Goal: Information Seeking & Learning: Learn about a topic

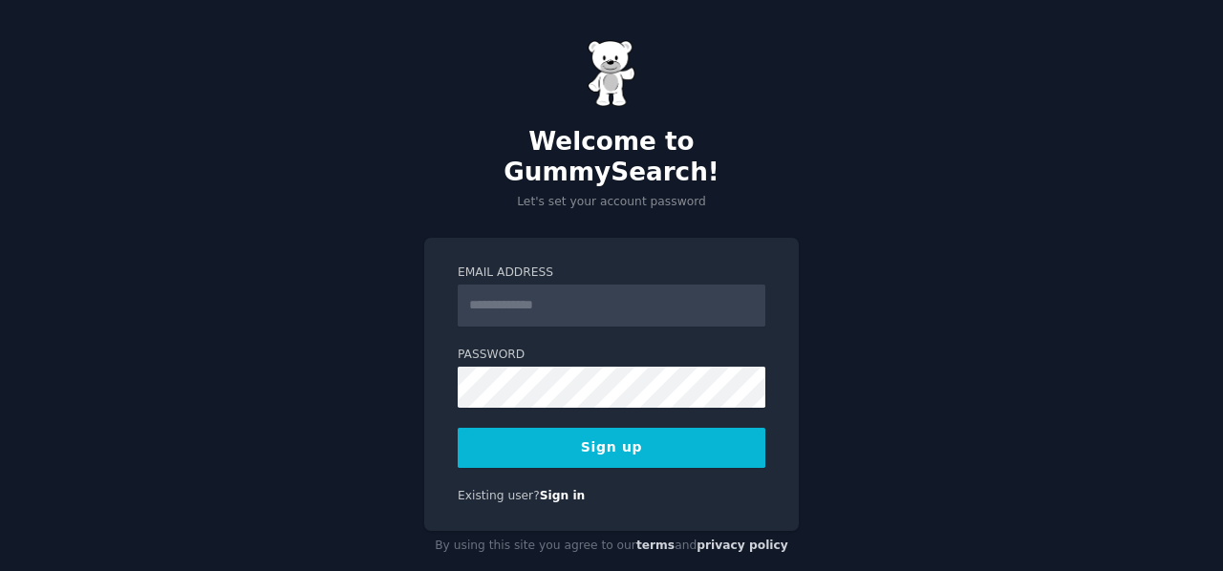
click at [554, 285] on input "Email Address" at bounding box center [612, 306] width 308 height 42
click at [510, 285] on input "Email Address" at bounding box center [612, 306] width 308 height 42
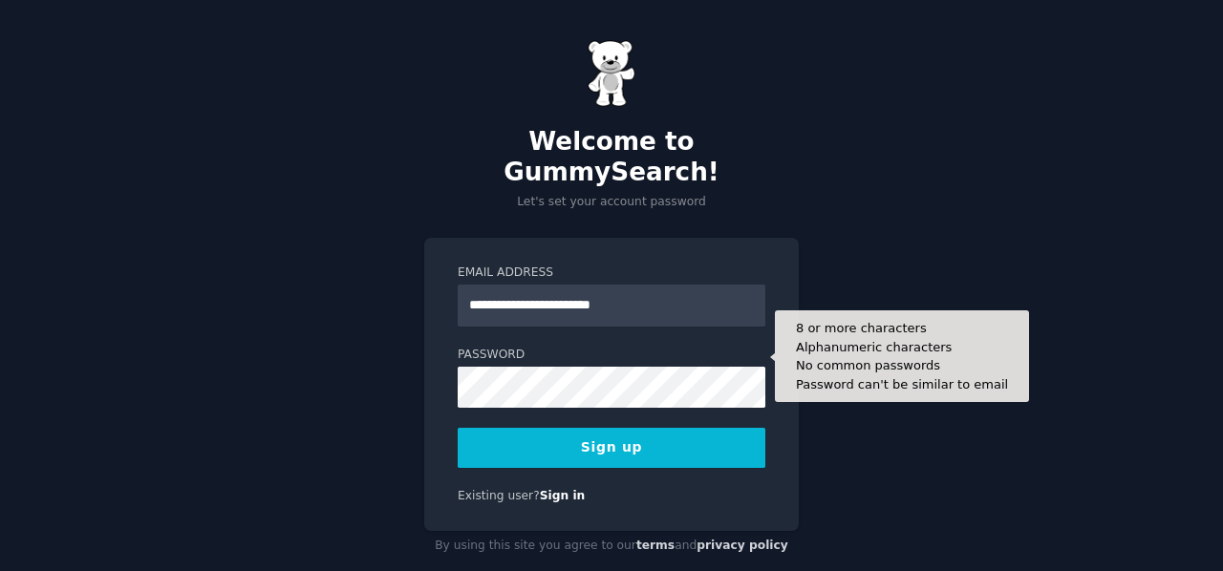
type input "**********"
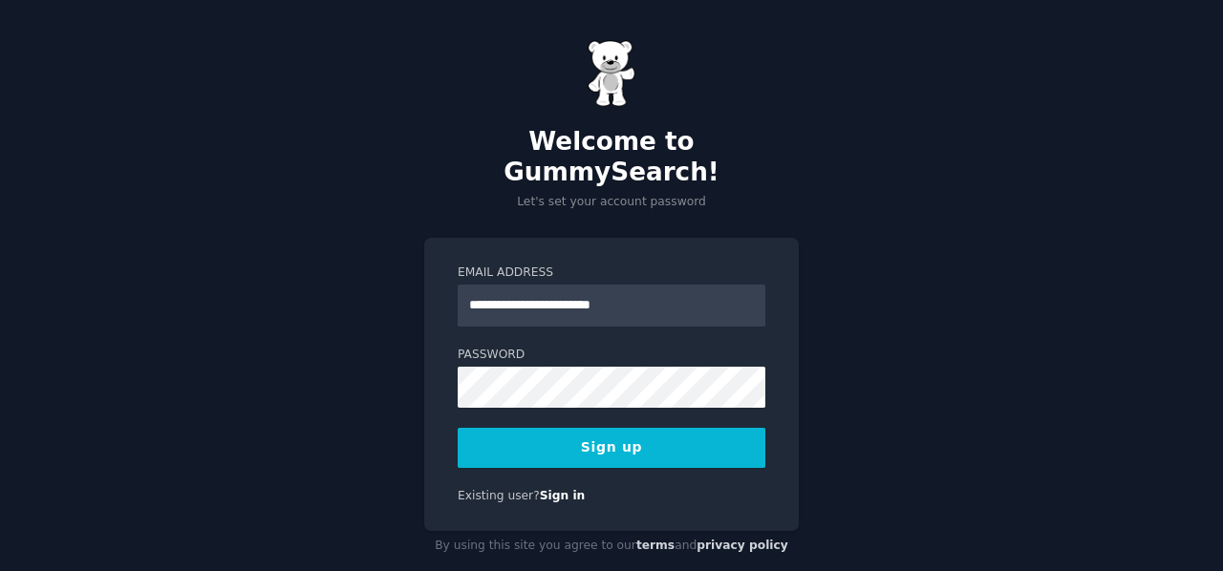
click at [645, 428] on button "Sign up" at bounding box center [612, 448] width 308 height 40
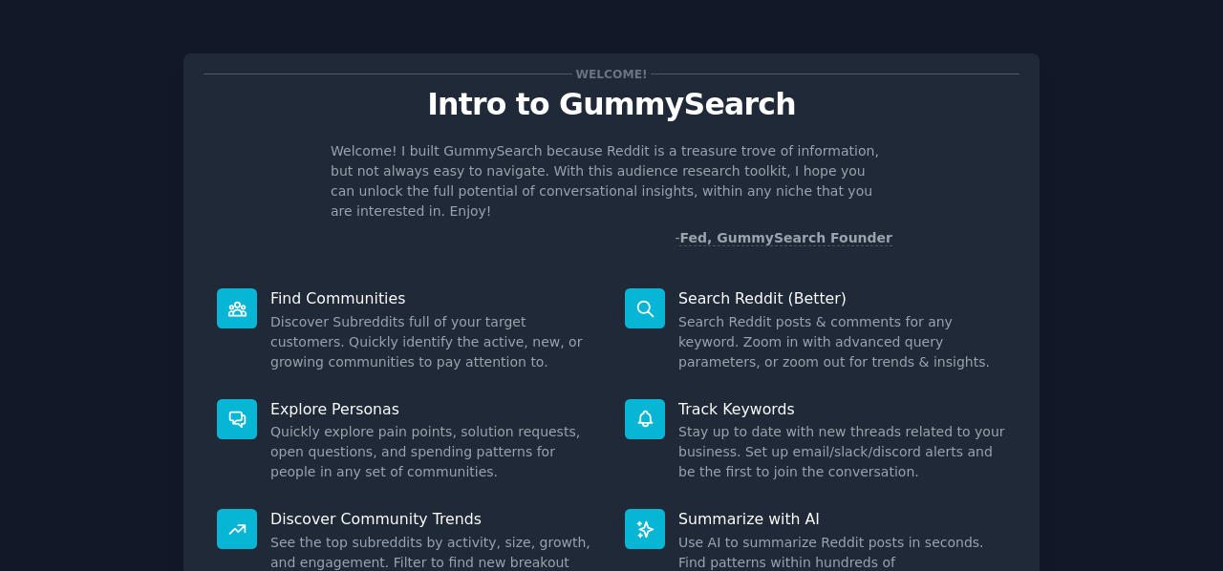
scroll to position [176, 0]
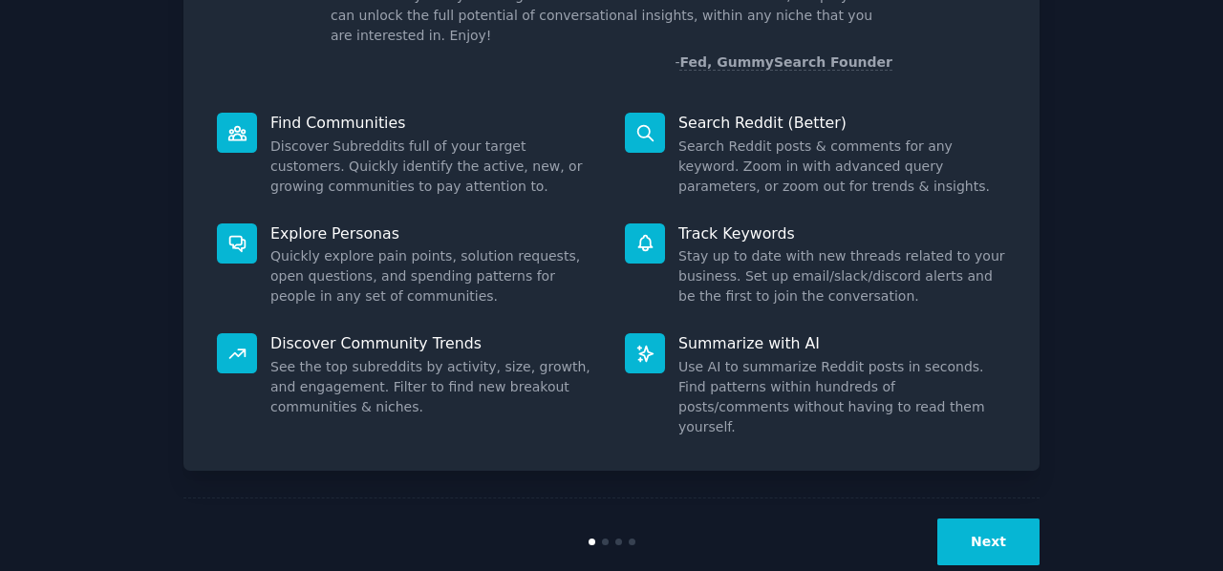
click at [974, 521] on button "Next" at bounding box center [988, 542] width 102 height 47
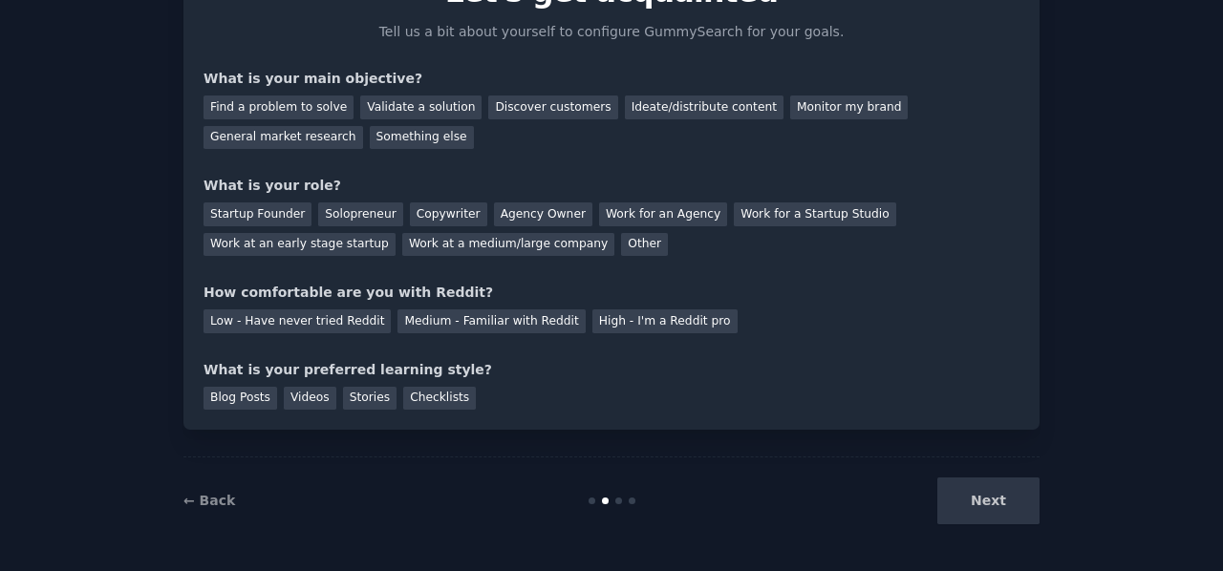
scroll to position [112, 0]
click at [974, 521] on div "Next" at bounding box center [897, 502] width 286 height 47
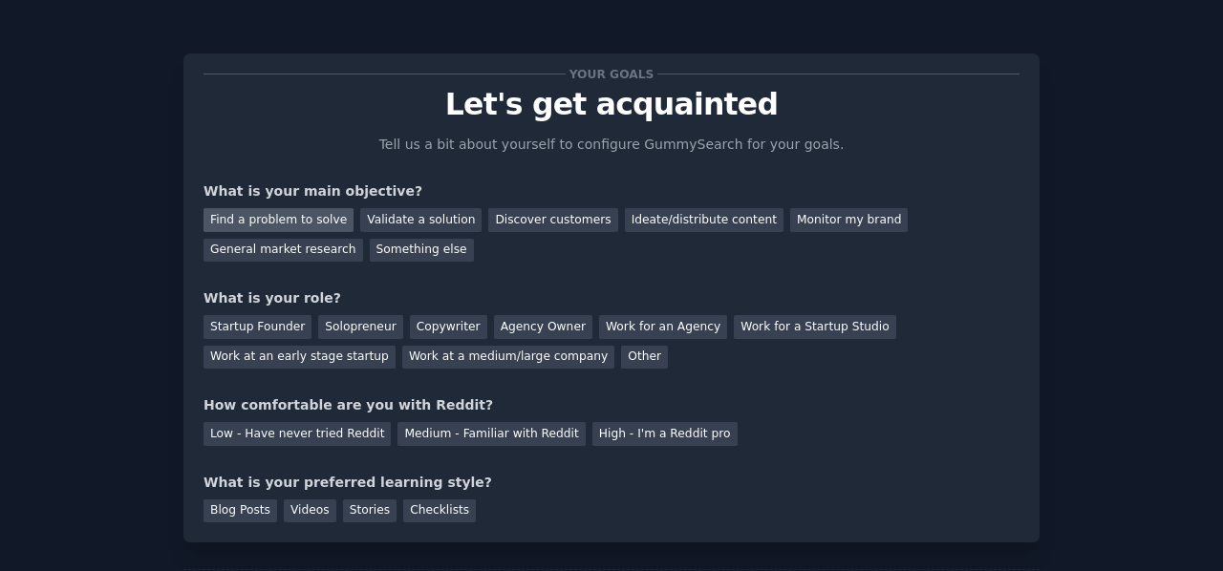
click at [296, 223] on div "Find a problem to solve" at bounding box center [278, 220] width 150 height 24
click at [403, 225] on div "Validate a solution" at bounding box center [420, 220] width 121 height 24
click at [284, 223] on div "Find a problem to solve" at bounding box center [278, 220] width 150 height 24
click at [599, 331] on div "Work for an Agency" at bounding box center [663, 327] width 128 height 24
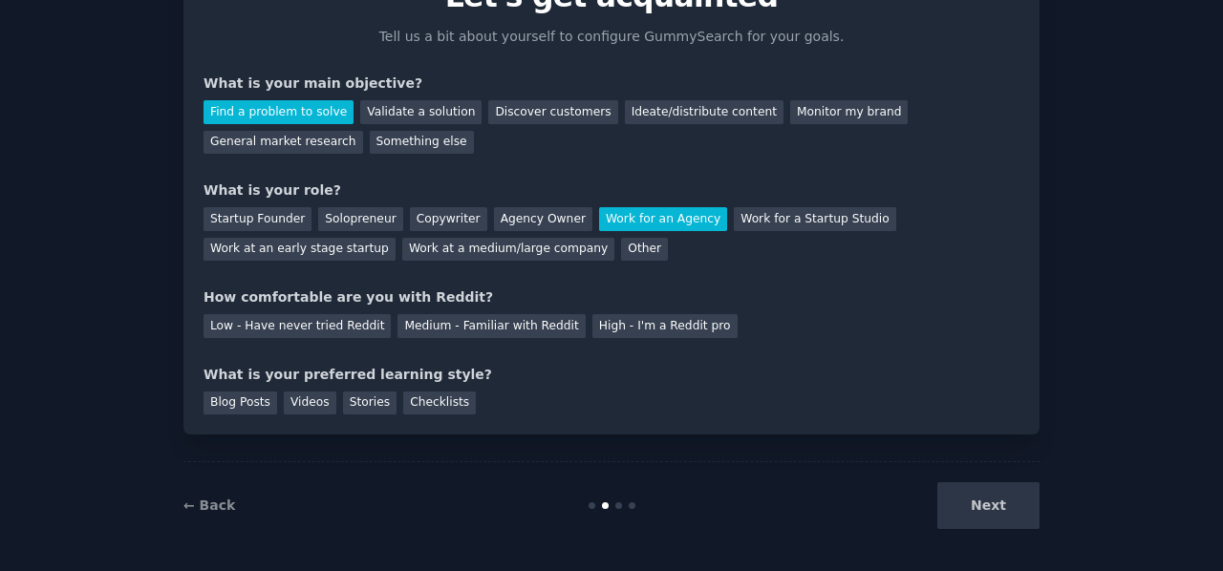
scroll to position [112, 0]
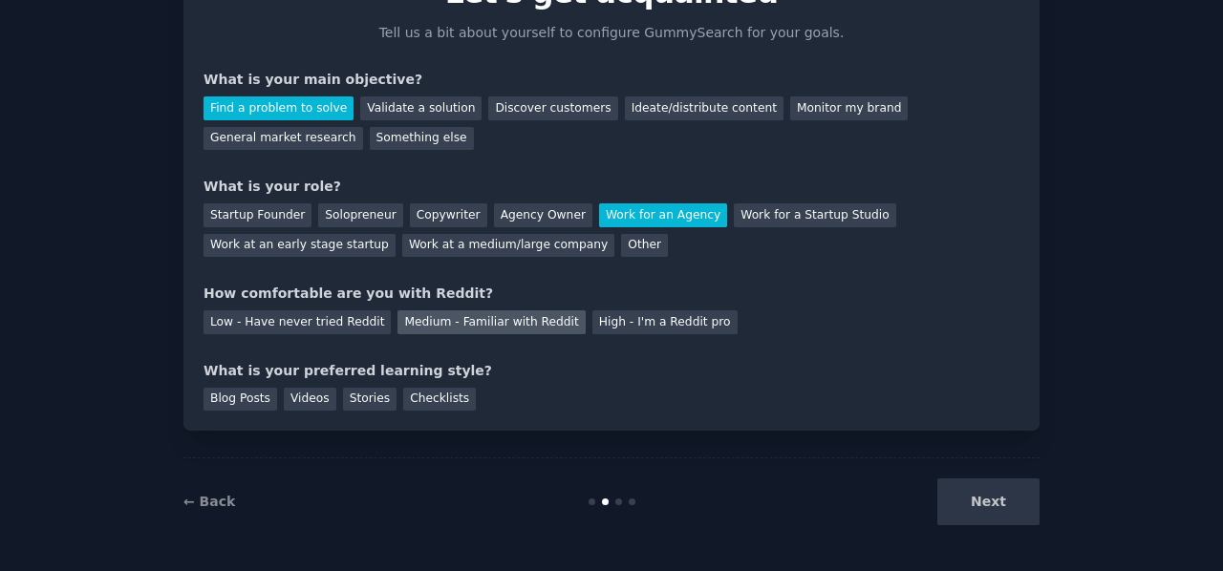
click at [455, 328] on div "Medium - Familiar with Reddit" at bounding box center [490, 322] width 187 height 24
click at [288, 401] on div "Videos" at bounding box center [310, 400] width 53 height 24
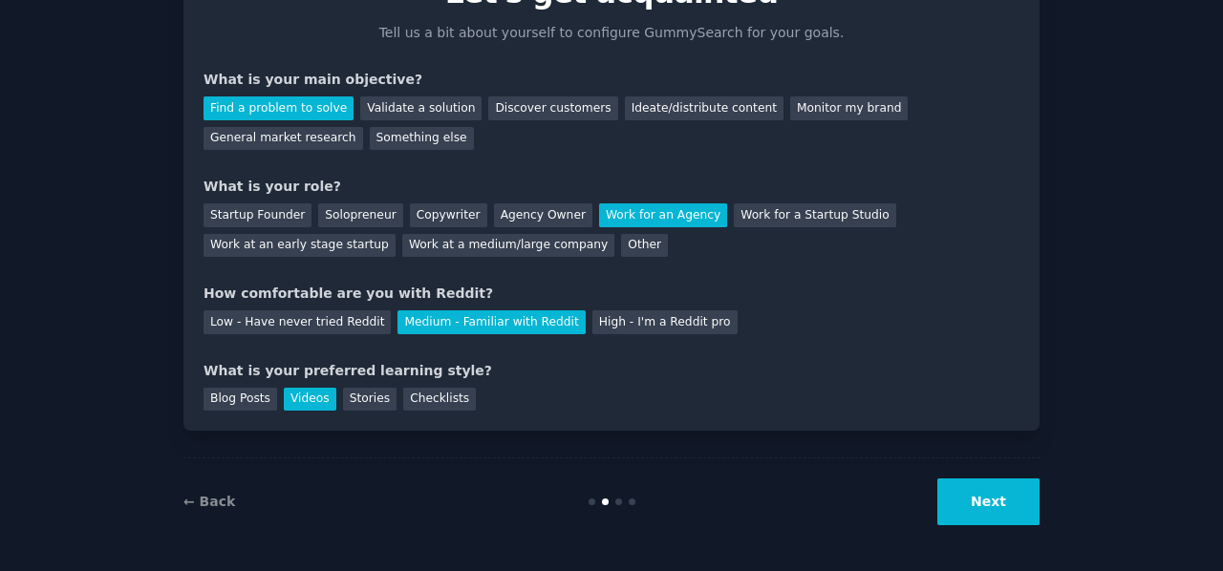
click at [1005, 512] on button "Next" at bounding box center [988, 502] width 102 height 47
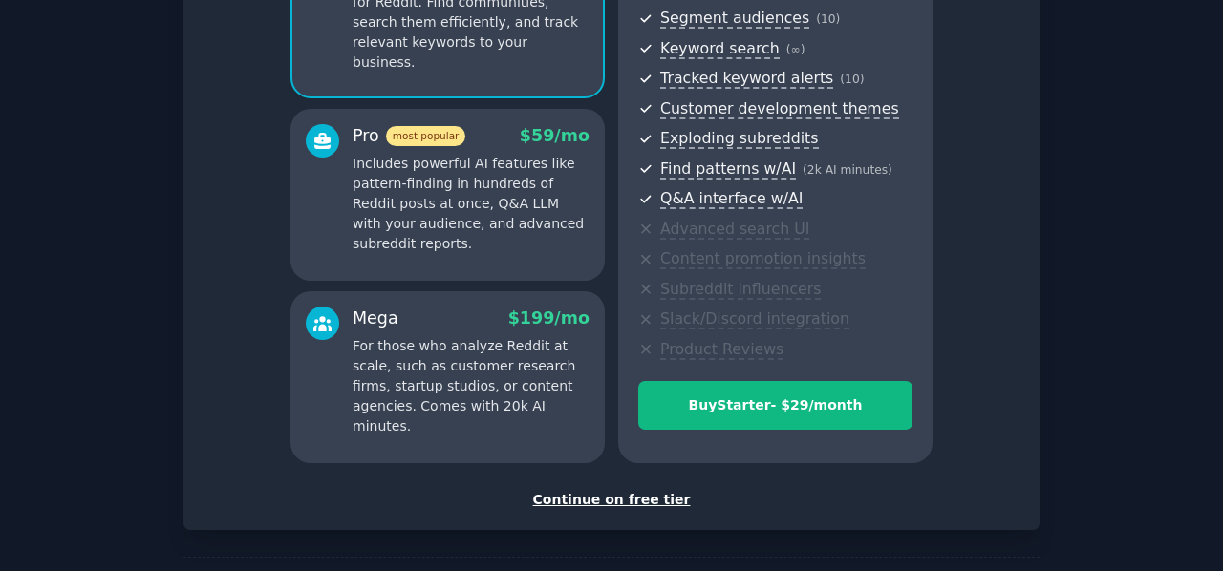
scroll to position [246, 0]
click at [633, 499] on div "Continue on free tier" at bounding box center [611, 499] width 816 height 20
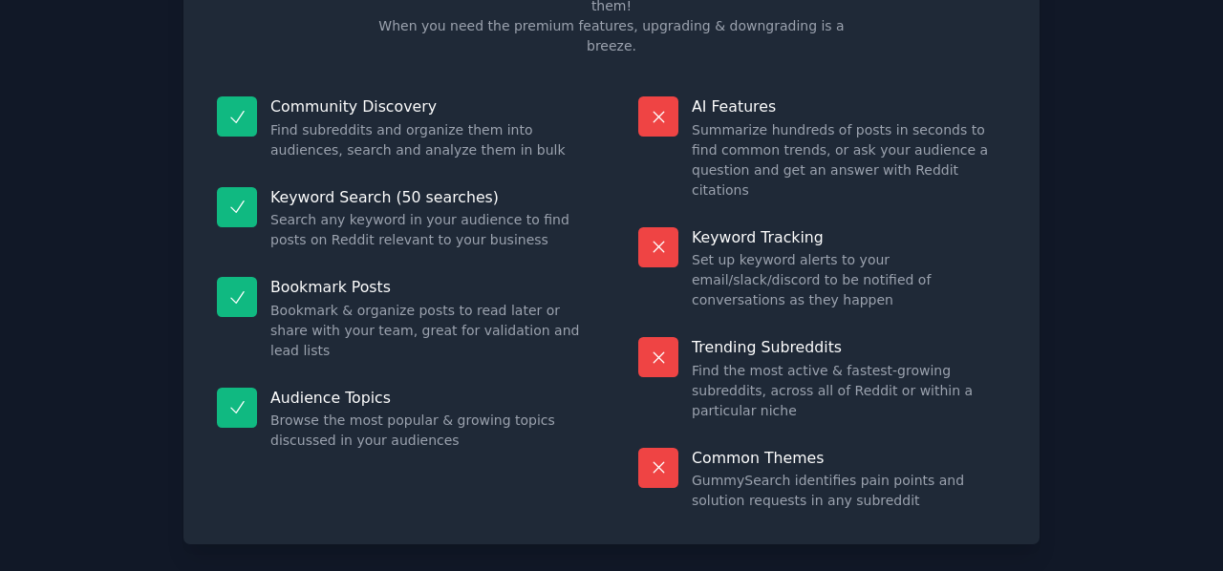
scroll to position [172, 0]
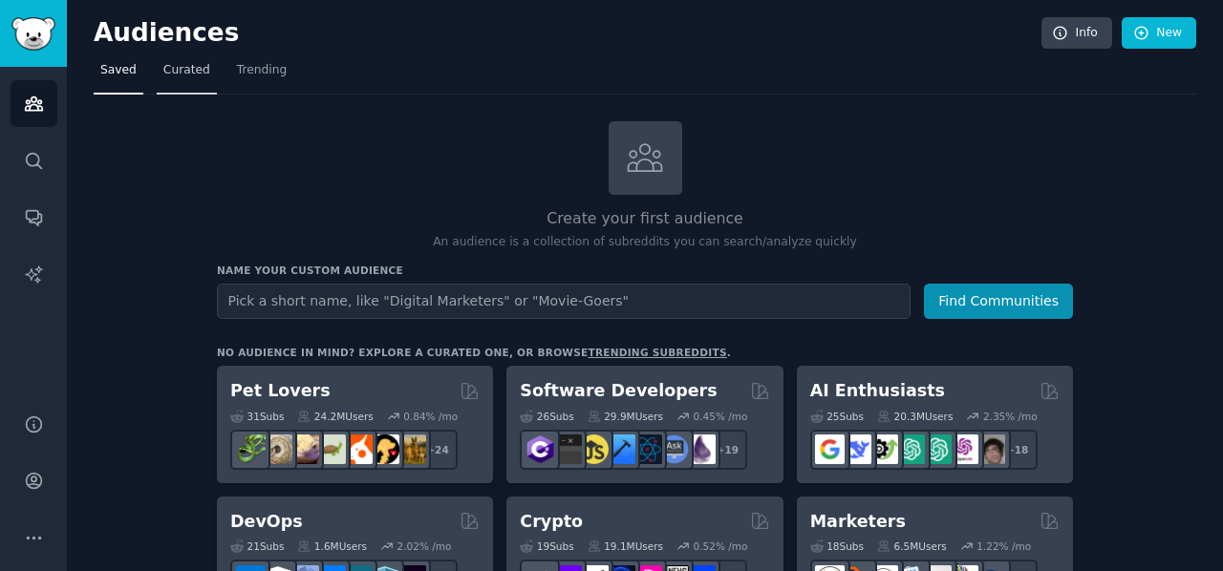
click at [193, 83] on link "Curated" at bounding box center [187, 74] width 60 height 39
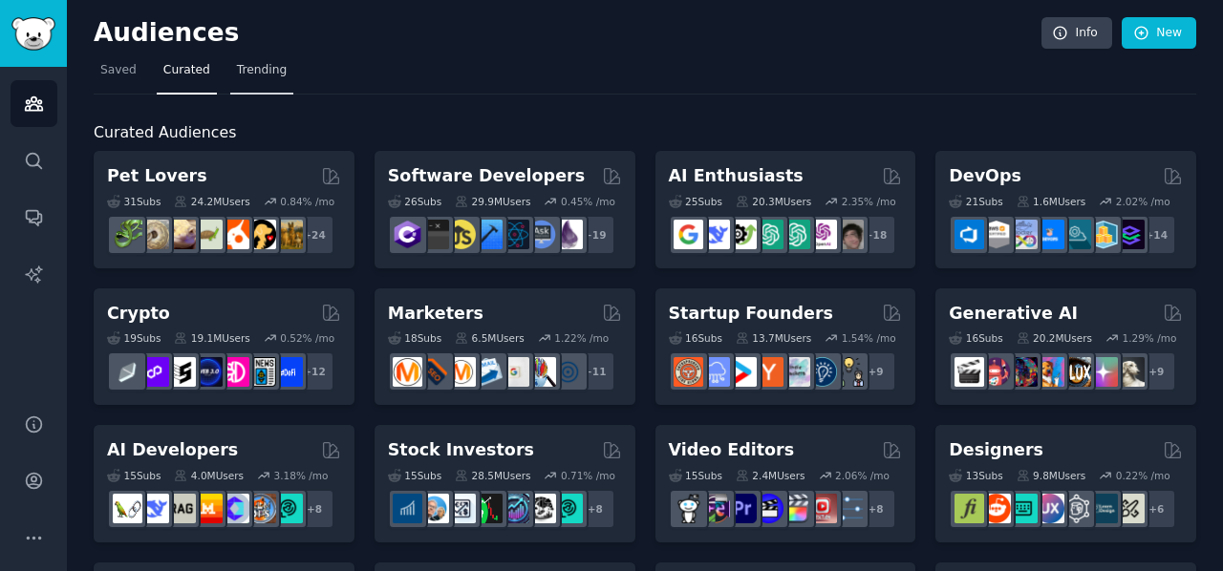
click at [258, 79] on link "Trending" at bounding box center [261, 74] width 63 height 39
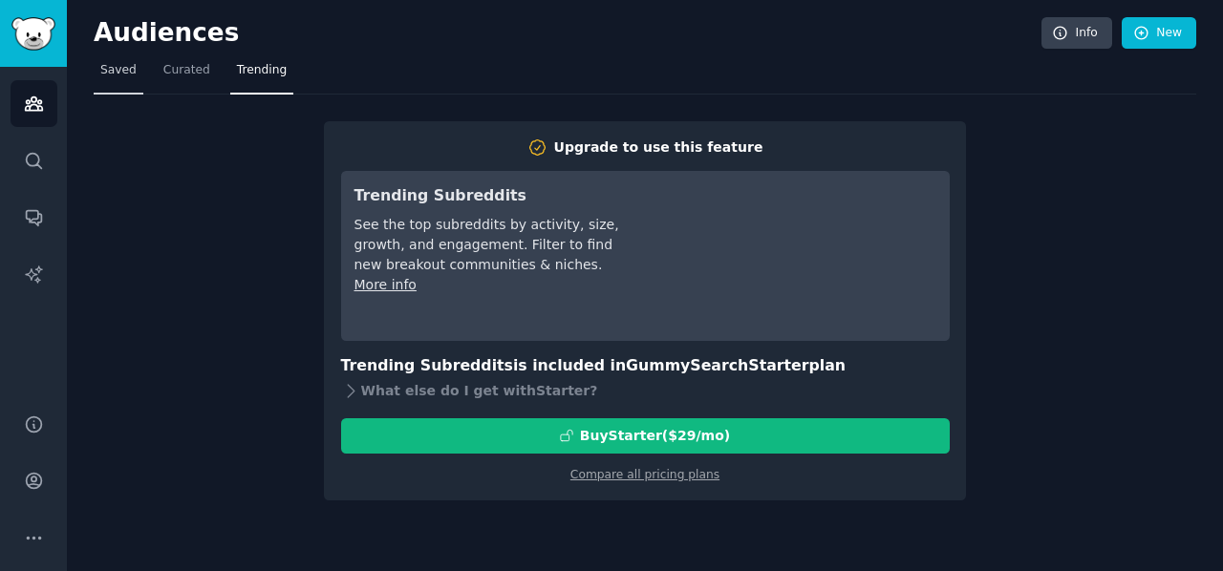
click at [110, 75] on span "Saved" at bounding box center [118, 70] width 36 height 17
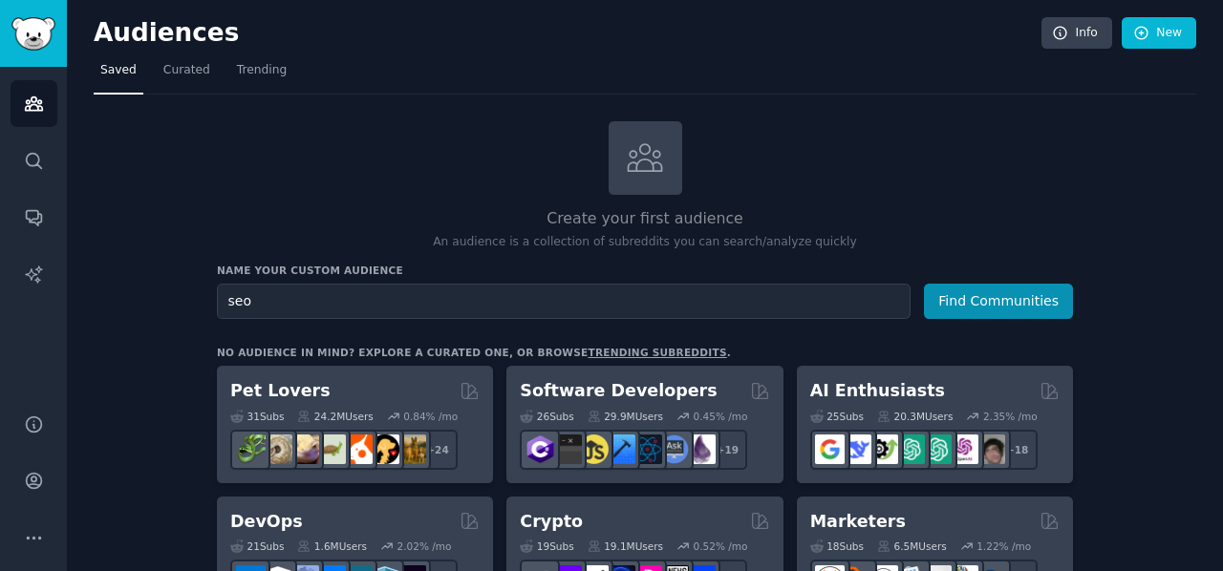
type input "seo"
click at [924, 284] on button "Find Communities" at bounding box center [998, 301] width 149 height 35
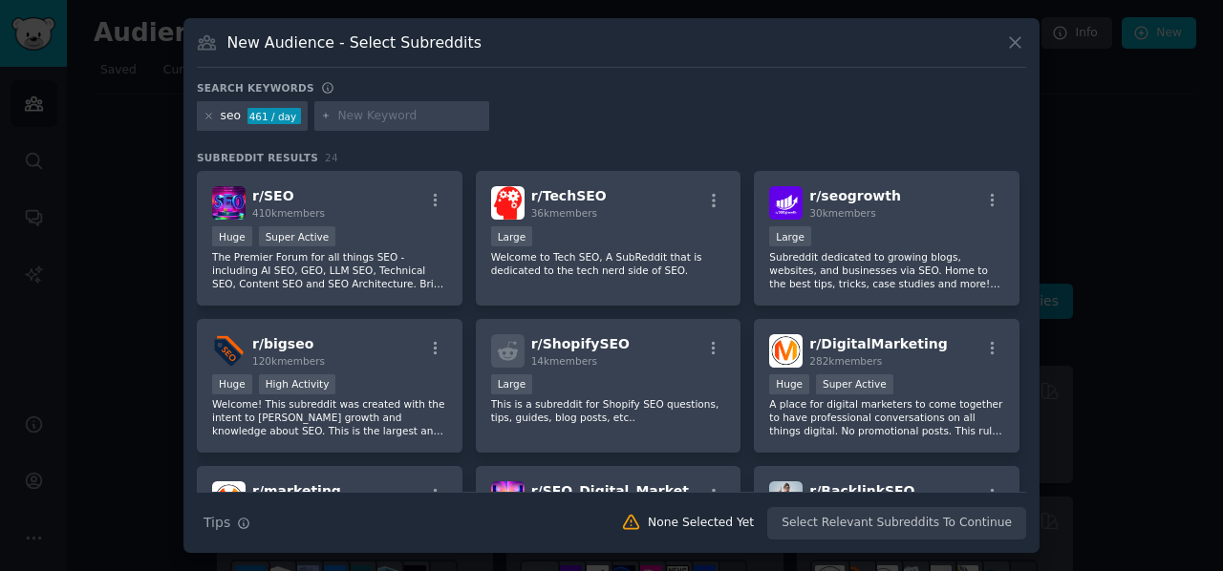
click at [373, 244] on div "Huge Super Active" at bounding box center [329, 238] width 235 height 24
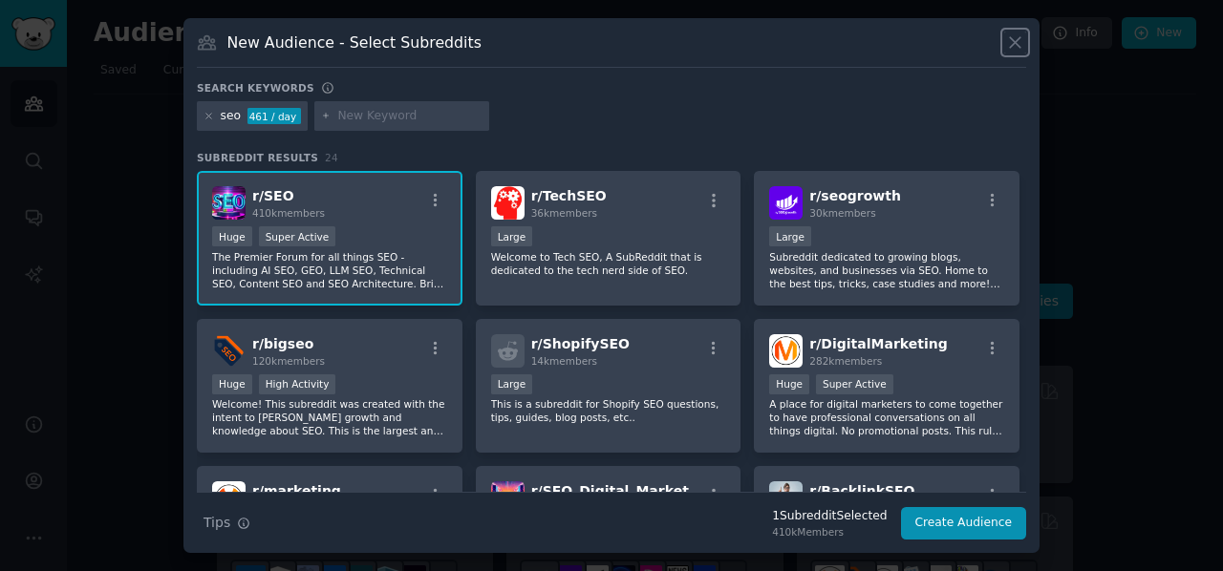
click at [1016, 43] on icon at bounding box center [1015, 42] width 11 height 11
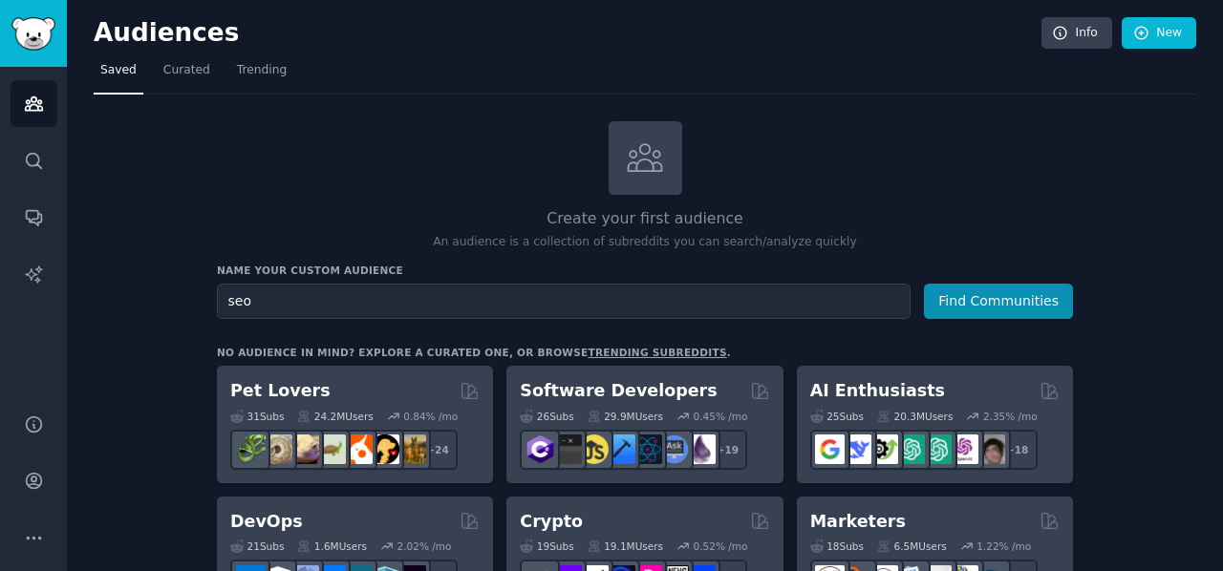
click at [1016, 43] on h2 "Audiences" at bounding box center [568, 33] width 948 height 31
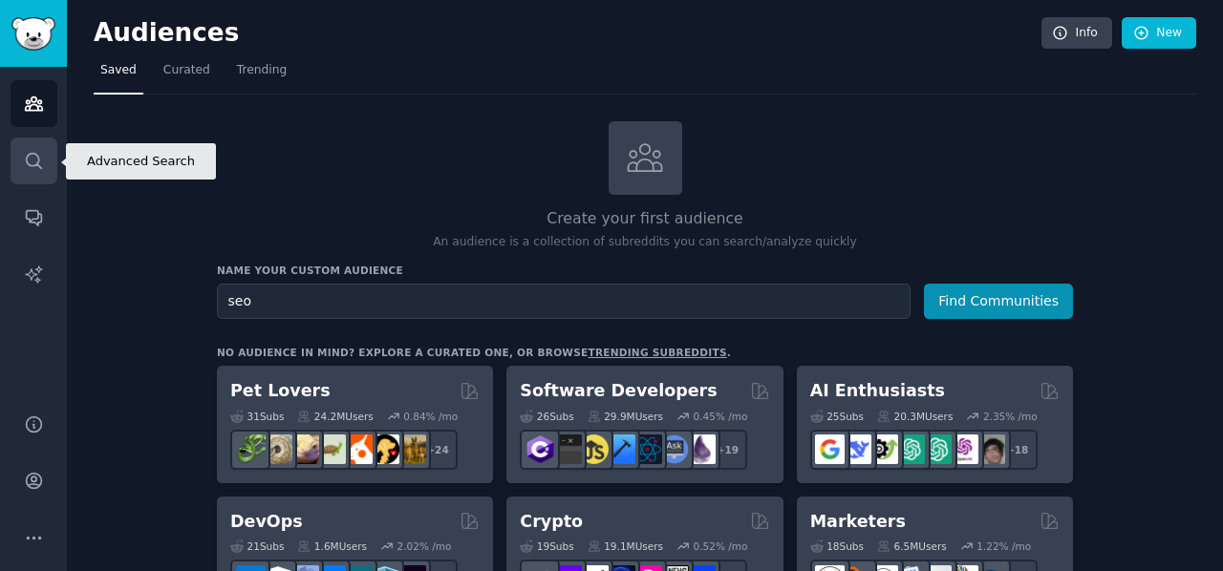
click at [21, 167] on link "Search" at bounding box center [34, 161] width 47 height 47
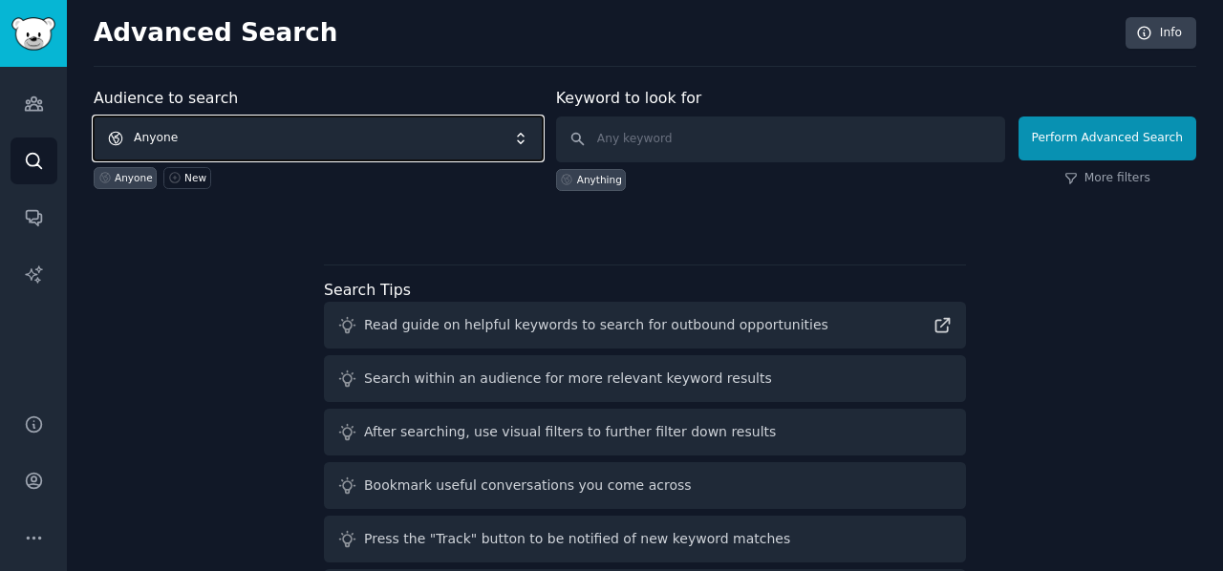
click at [437, 135] on span "Anyone" at bounding box center [318, 139] width 449 height 44
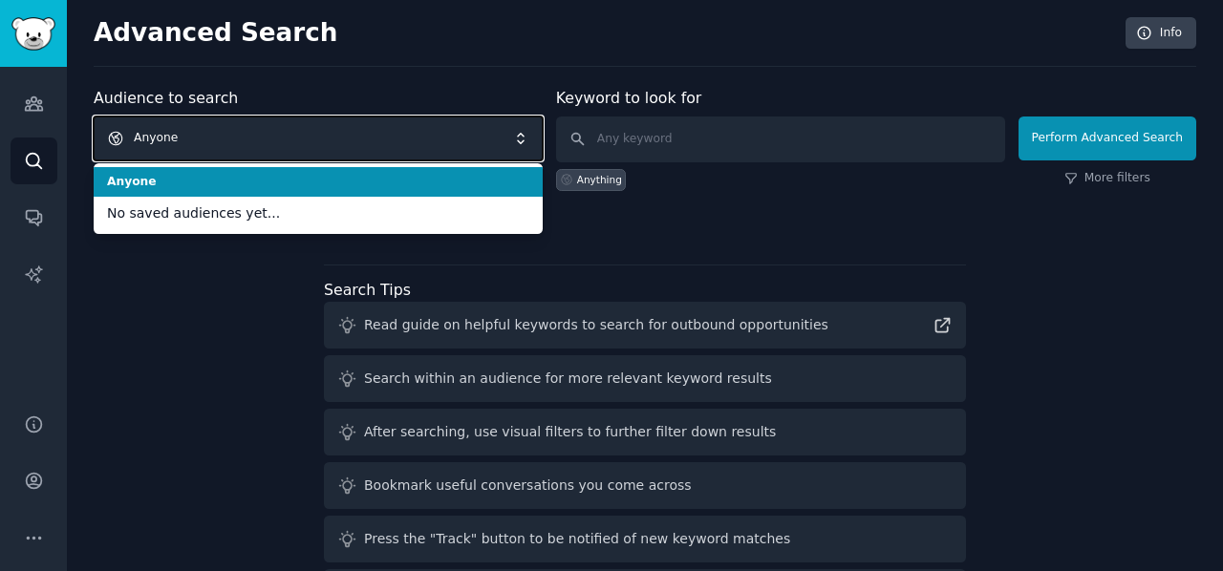
click at [437, 135] on span "Anyone" at bounding box center [318, 139] width 449 height 44
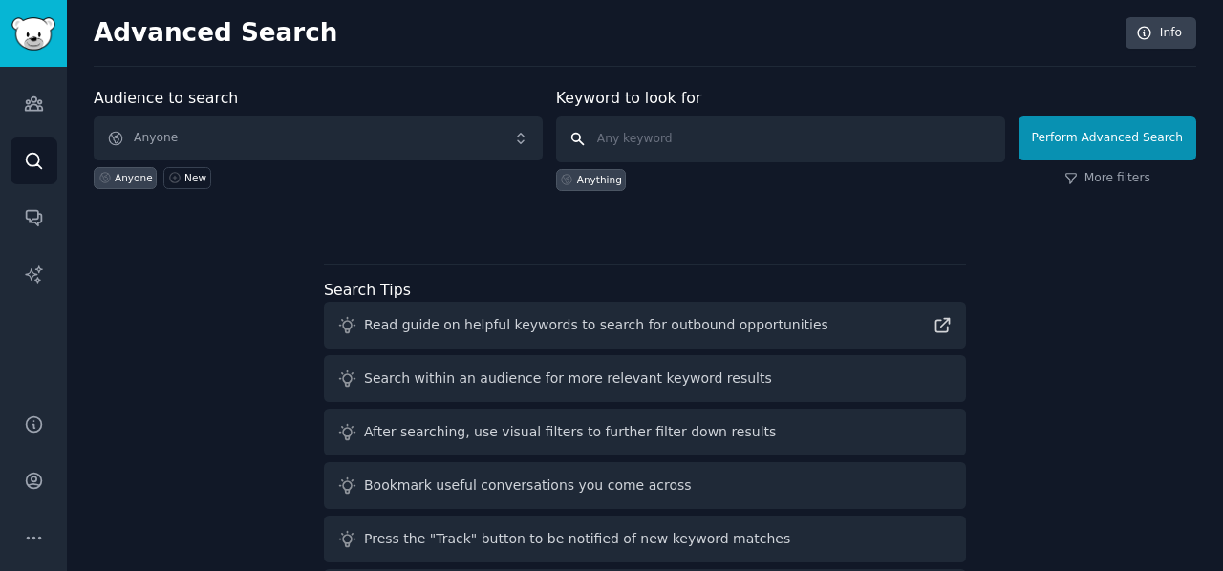
click at [686, 127] on input "text" at bounding box center [780, 140] width 449 height 46
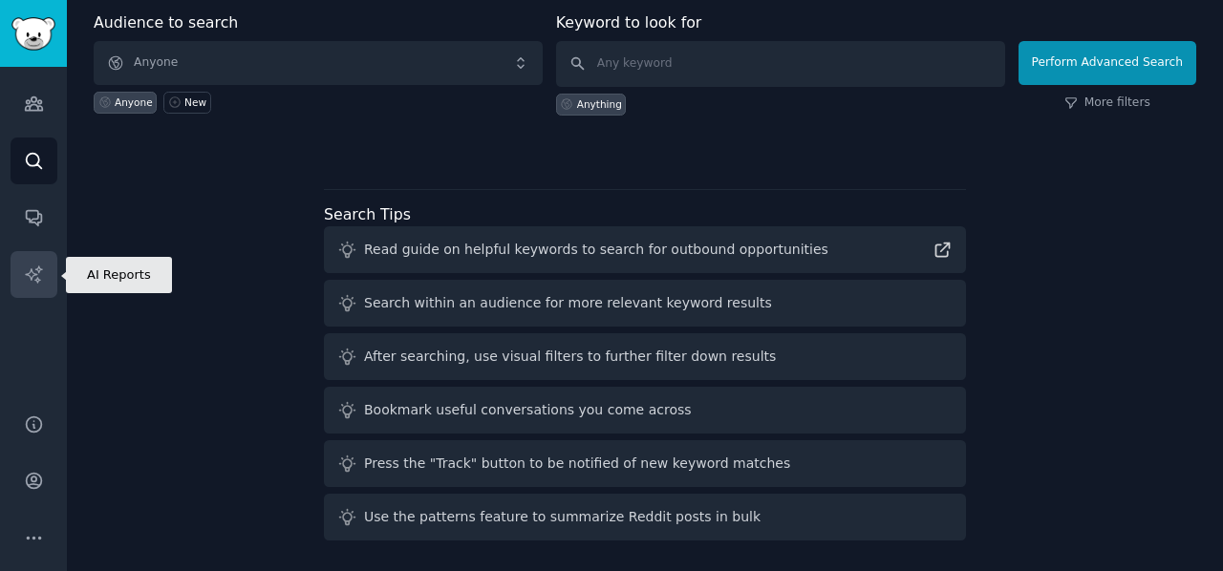
click at [36, 272] on icon "Sidebar" at bounding box center [34, 275] width 20 height 20
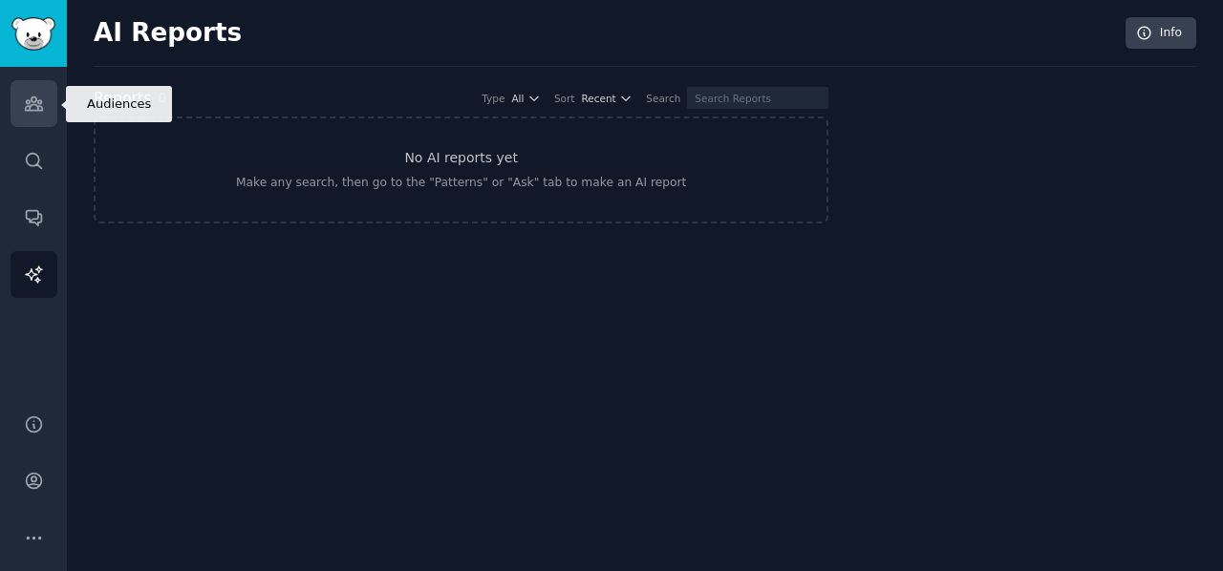
click at [24, 104] on icon "Sidebar" at bounding box center [34, 104] width 20 height 20
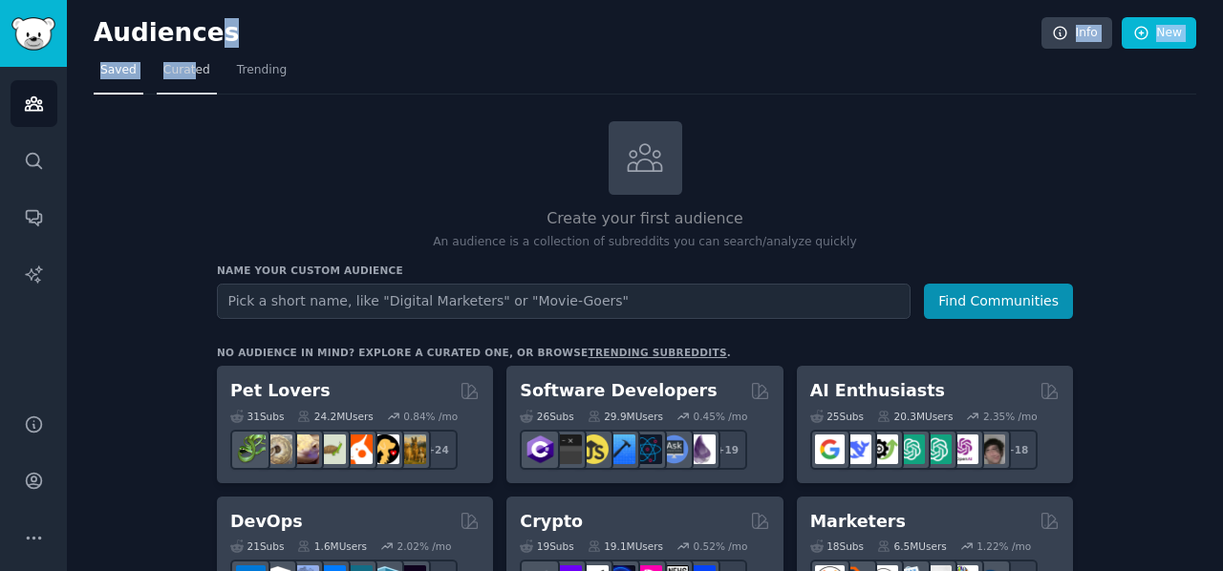
drag, startPoint x: 199, startPoint y: 53, endPoint x: 183, endPoint y: 65, distance: 19.1
click at [183, 65] on span "Curated" at bounding box center [186, 70] width 47 height 17
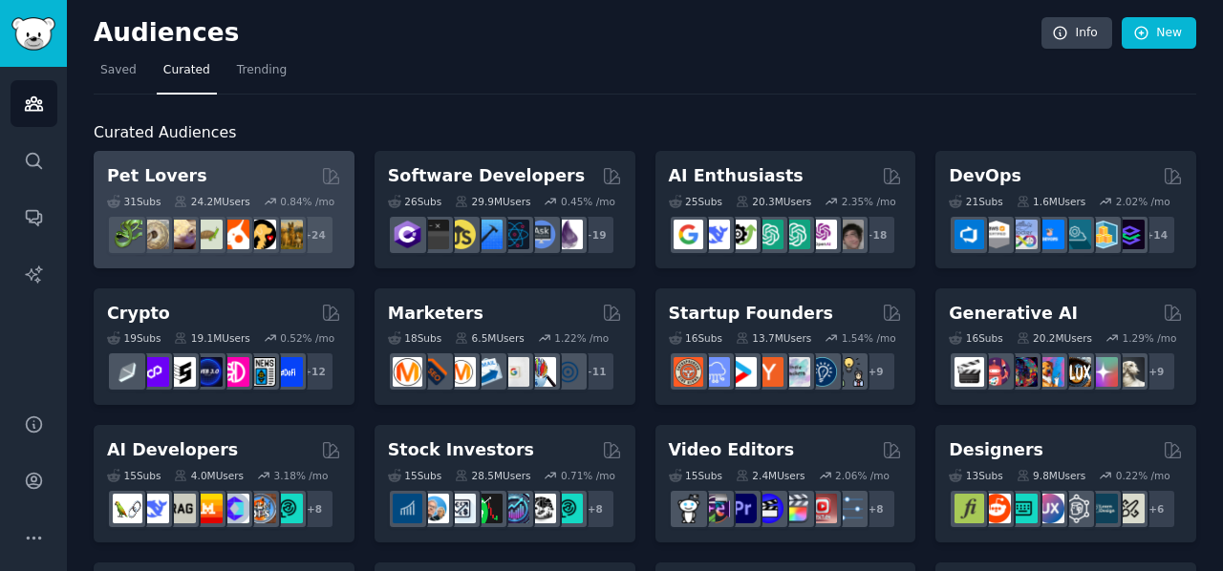
click at [261, 175] on div "Pet Lovers" at bounding box center [224, 176] width 234 height 24
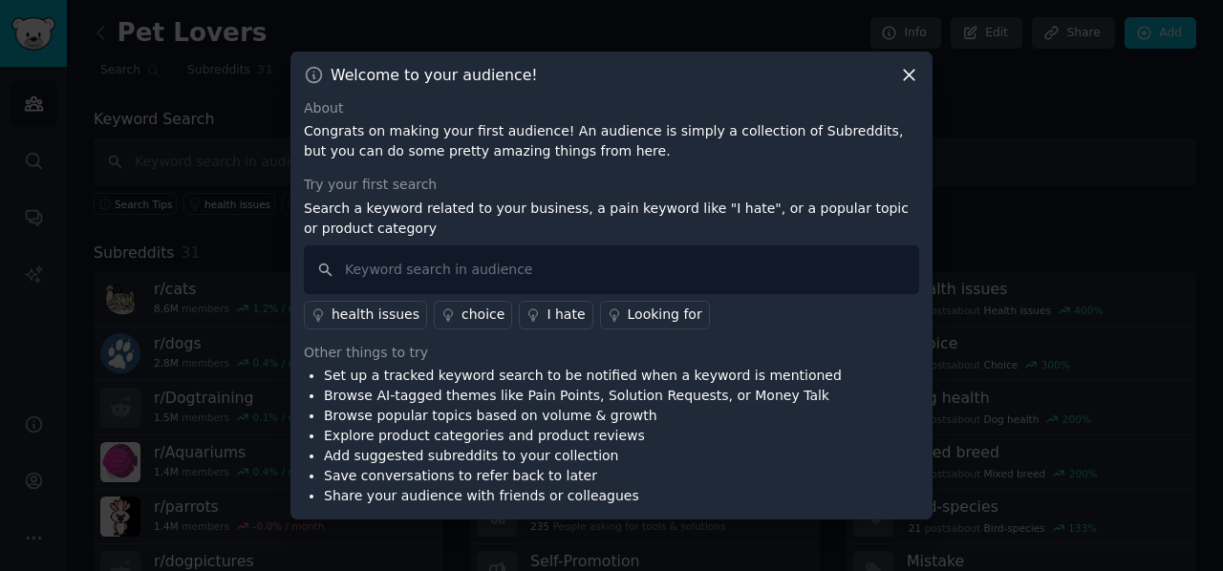
click at [908, 77] on icon at bounding box center [909, 75] width 20 height 20
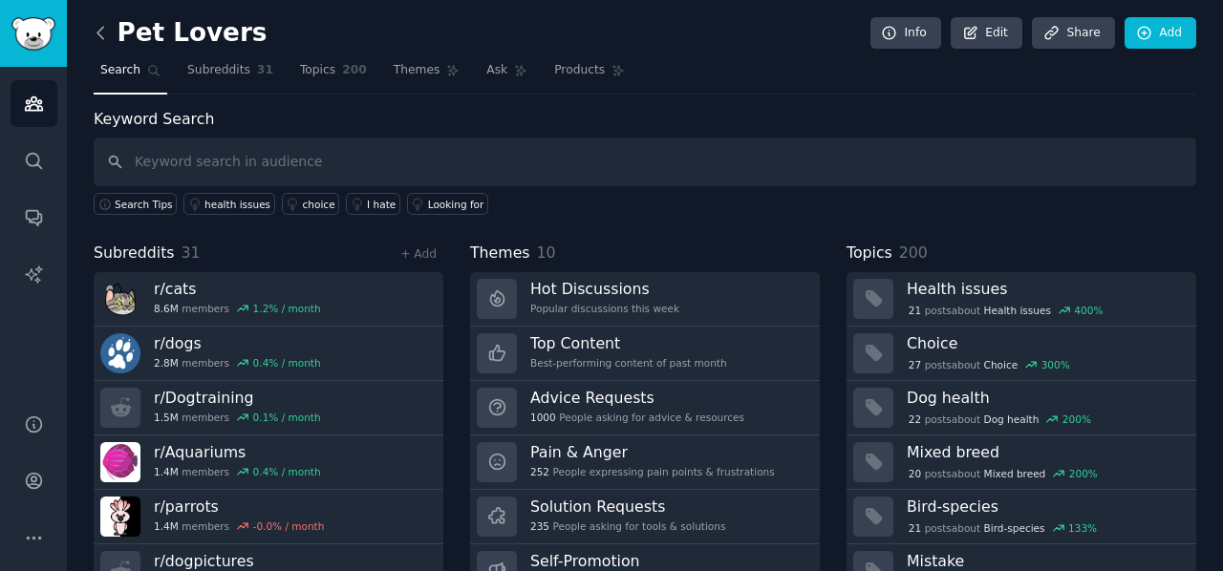
click at [99, 38] on icon at bounding box center [101, 33] width 20 height 20
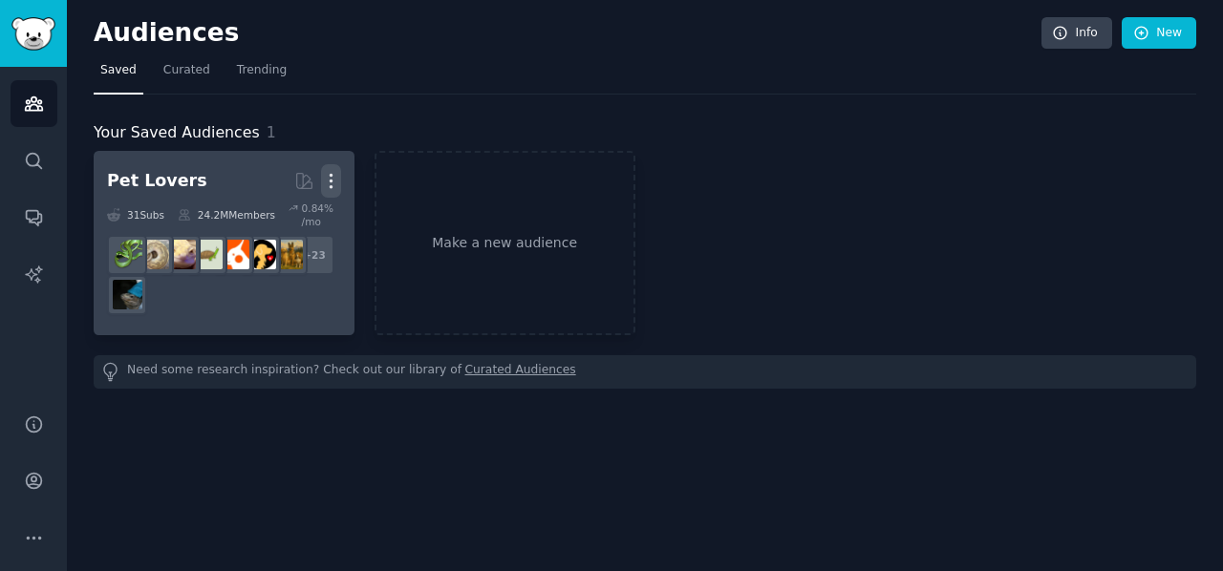
click at [338, 179] on icon "button" at bounding box center [331, 181] width 20 height 20
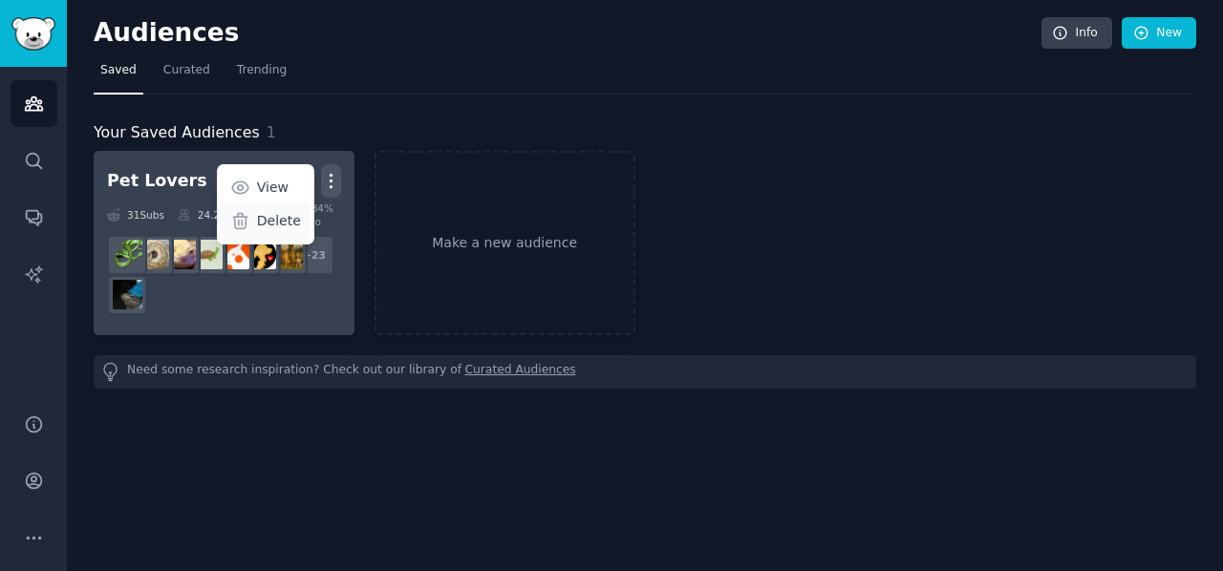
click at [284, 220] on p "Delete" at bounding box center [279, 221] width 44 height 20
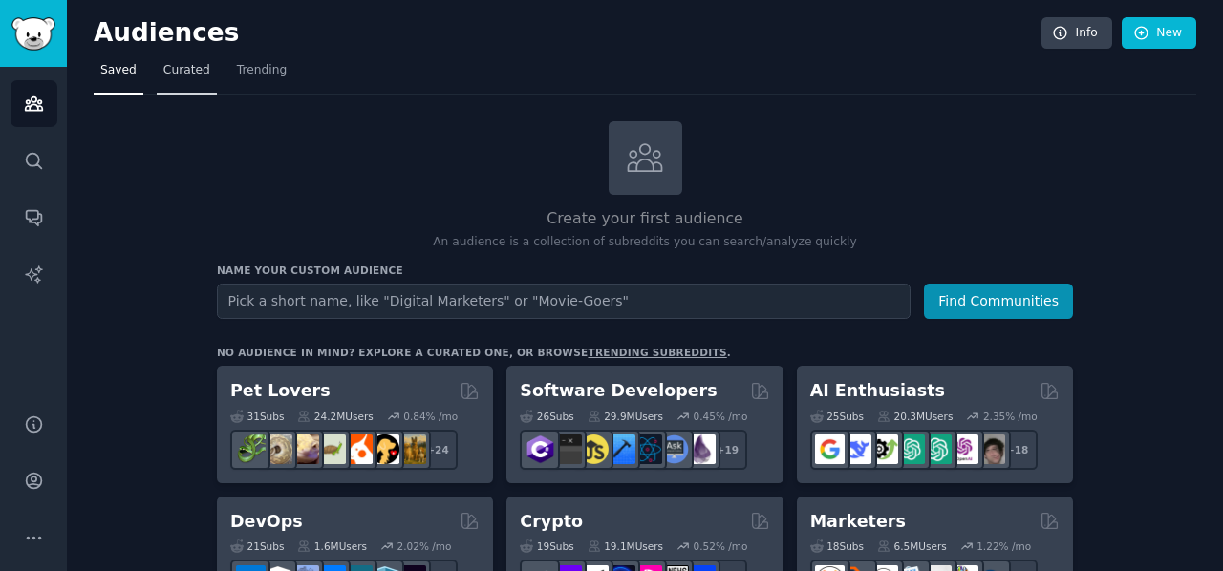
click at [194, 81] on link "Curated" at bounding box center [187, 74] width 60 height 39
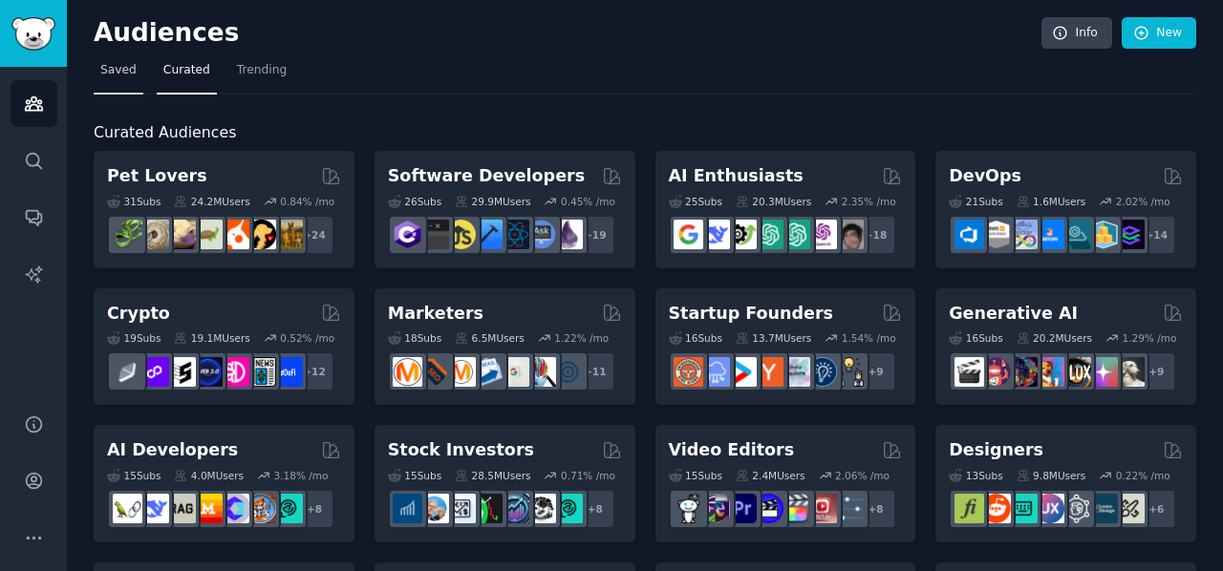
click at [106, 77] on span "Saved" at bounding box center [118, 70] width 36 height 17
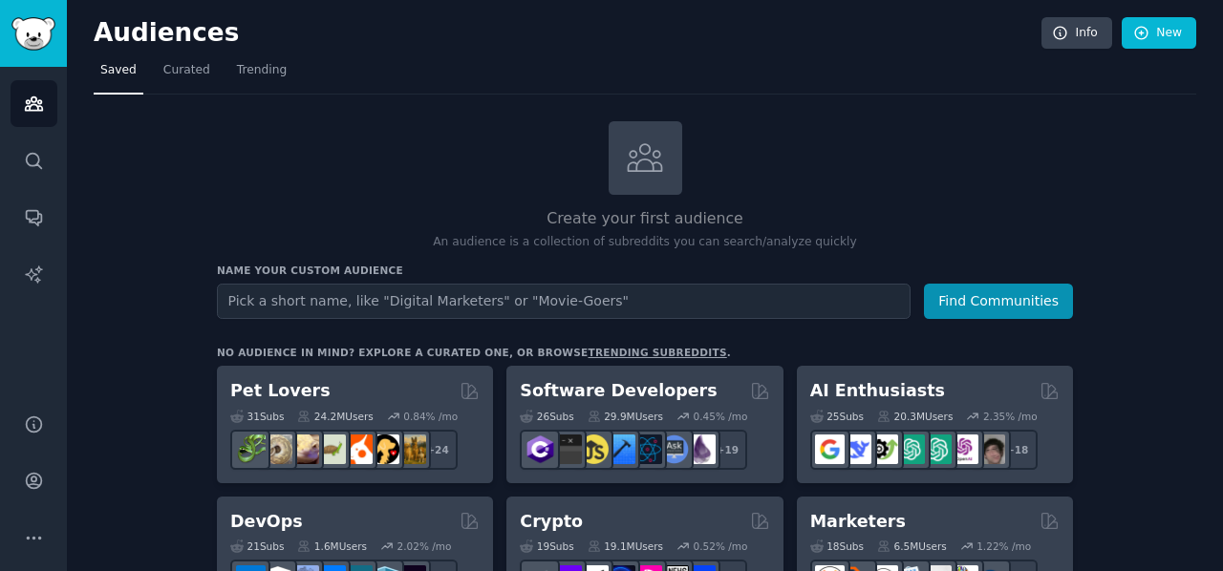
click at [381, 301] on input "text" at bounding box center [564, 301] width 694 height 35
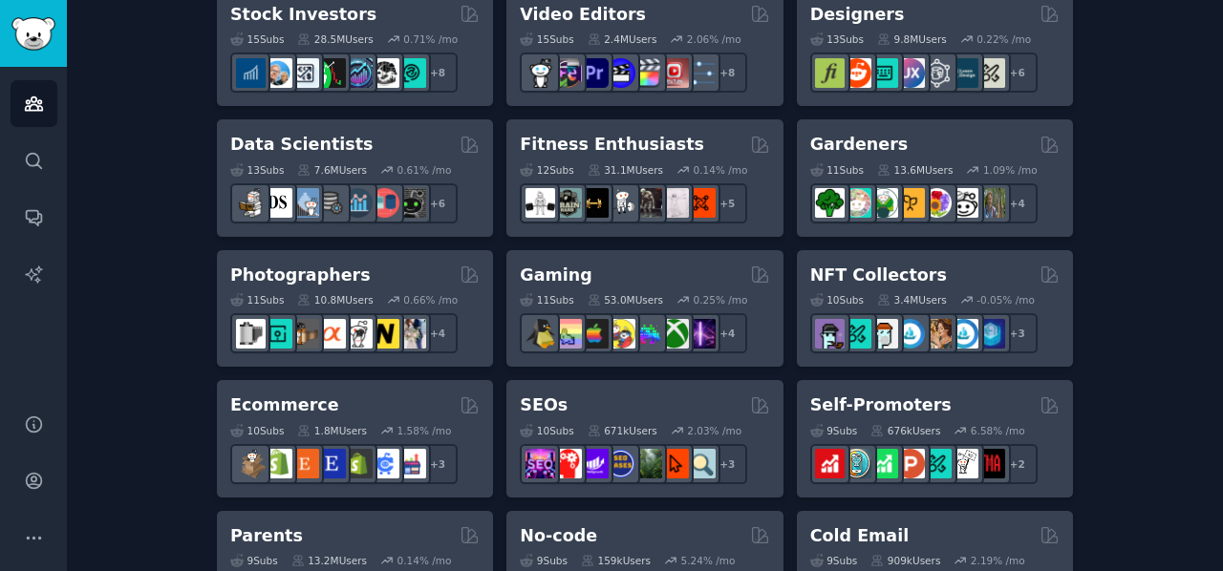
scroll to position [769, 0]
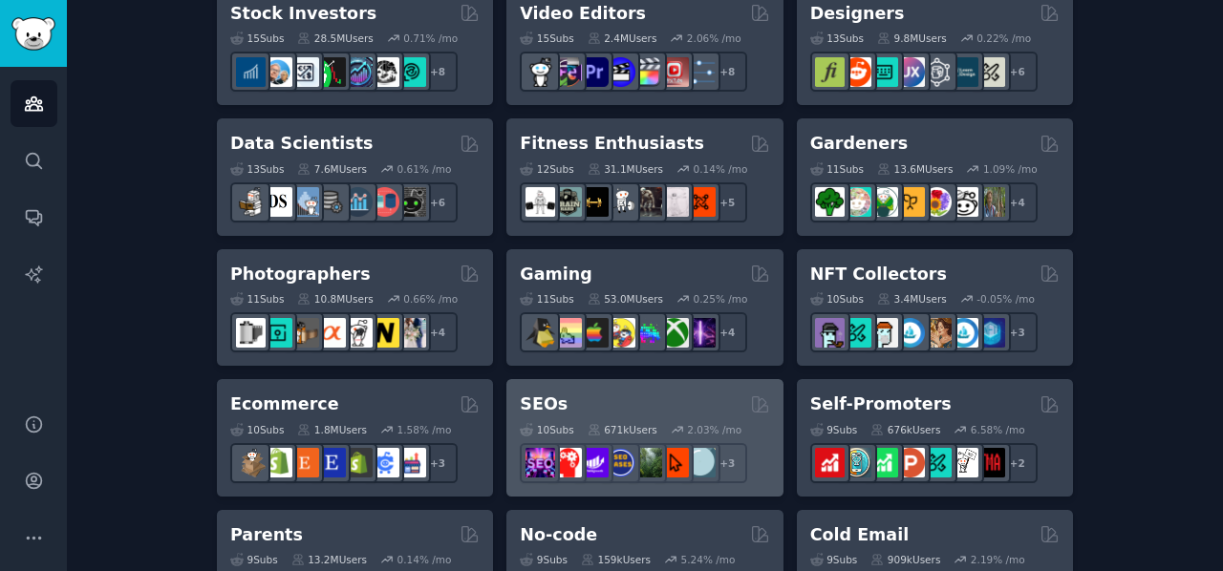
click at [667, 389] on div "SEOs Curated by GummySearch 10 Sub s 671k Users 2.03 % /mo + 3" at bounding box center [644, 437] width 276 height 117
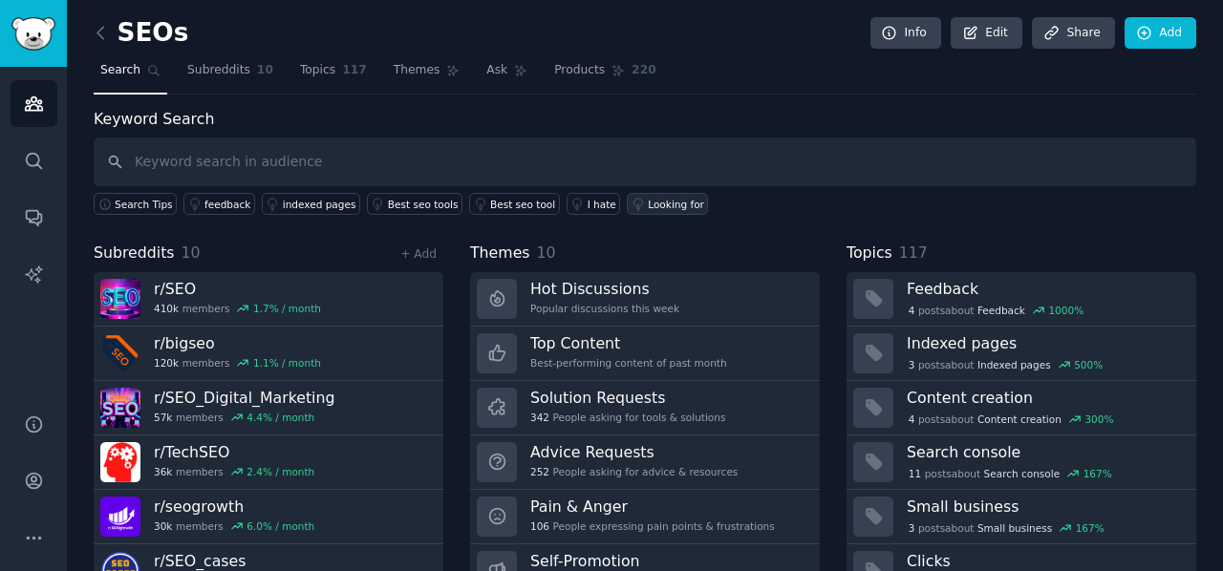
click at [648, 208] on div "Looking for" at bounding box center [676, 204] width 56 height 13
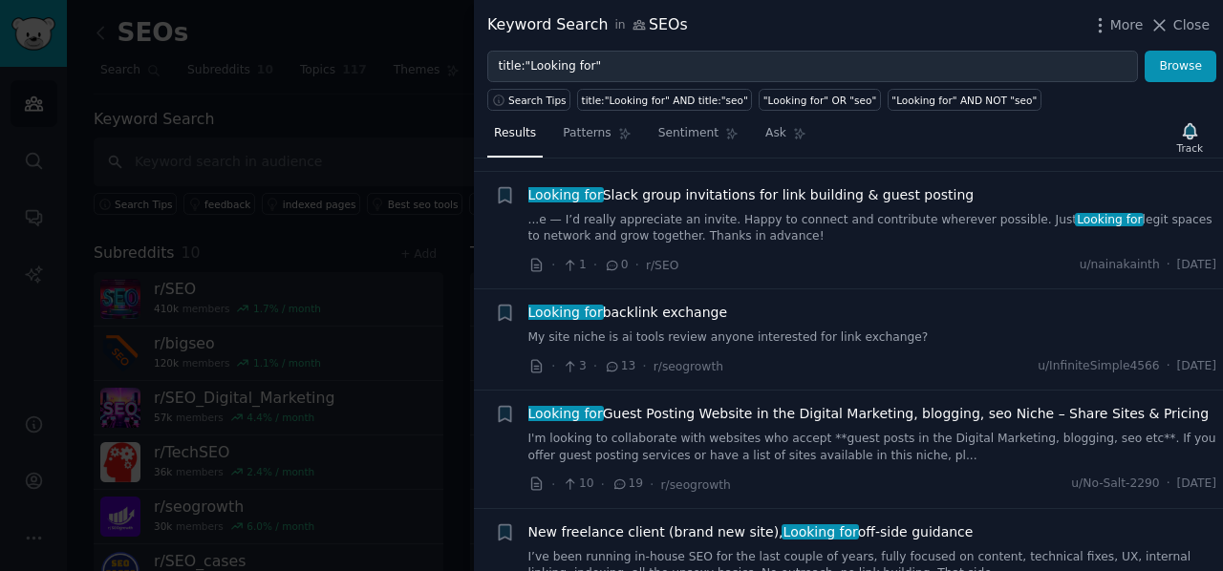
scroll to position [613, 0]
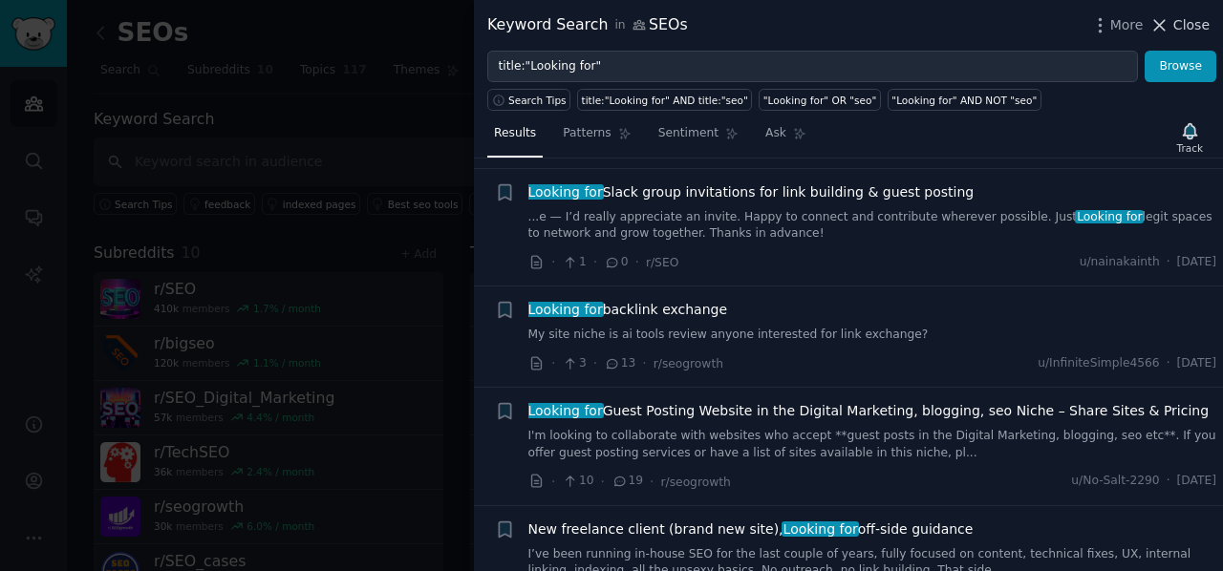
click at [1164, 15] on icon at bounding box center [1159, 25] width 20 height 20
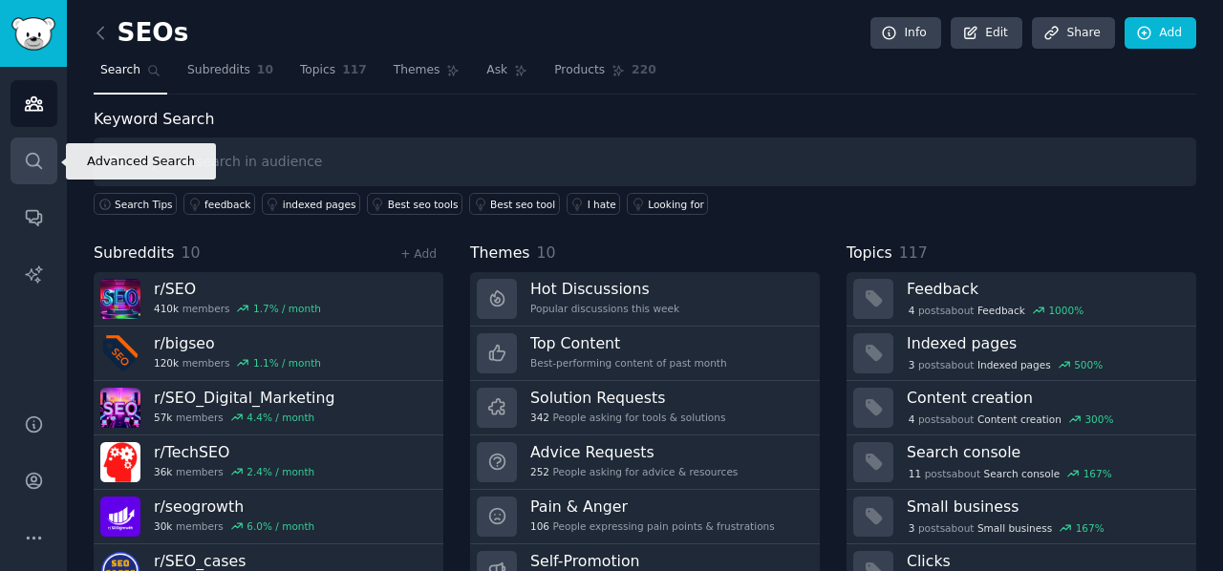
click at [38, 158] on icon "Sidebar" at bounding box center [33, 160] width 15 height 15
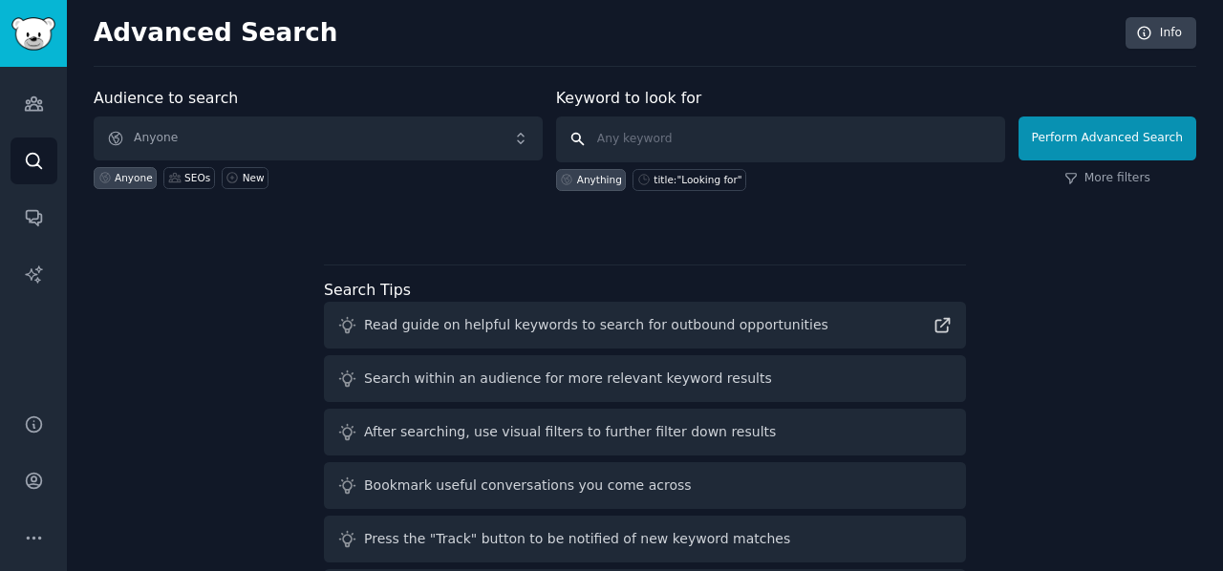
click at [650, 140] on input "text" at bounding box center [780, 140] width 449 height 46
